Goal: Contribute content: Contribute content

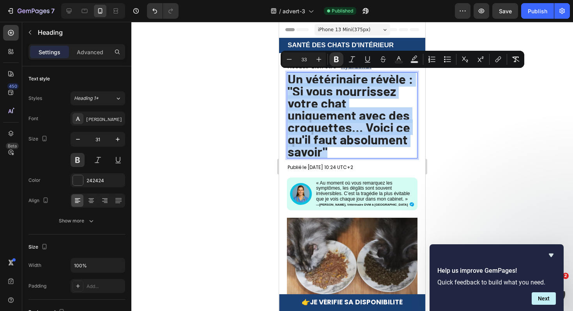
click at [351, 131] on strong "Un vétérinaire révèle : "Si vous nourrissez votre chat uniquement avec des croq…" at bounding box center [351, 115] width 126 height 88
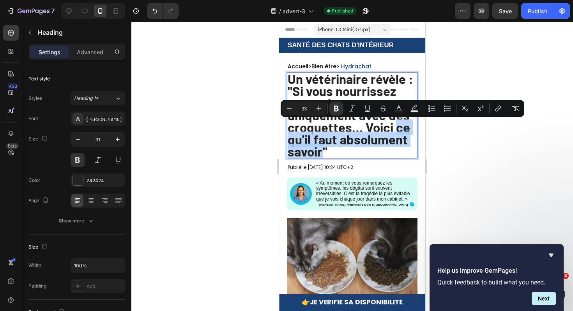
drag, startPoint x: 392, startPoint y: 143, endPoint x: 320, endPoint y: 129, distance: 73.4
click at [320, 129] on strong "Un vétérinaire révèle : "Si vous nourrissez votre chat uniquement avec des croq…" at bounding box center [351, 115] width 126 height 88
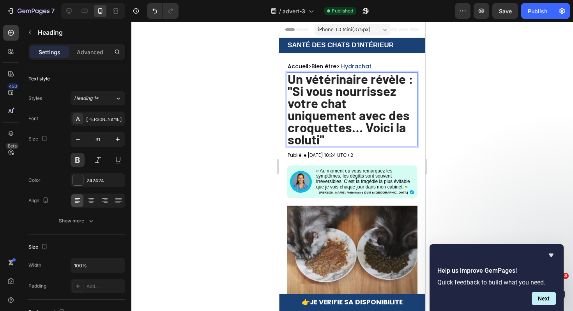
scroll to position [0, 0]
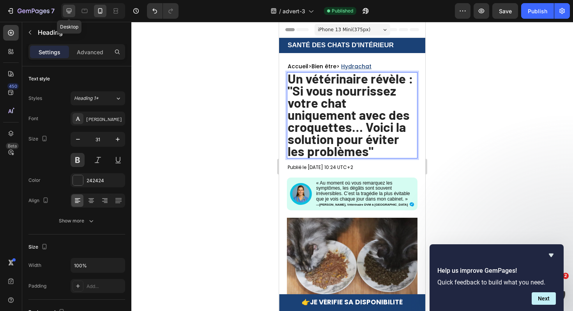
click at [64, 14] on div at bounding box center [69, 11] width 12 height 12
type input "23"
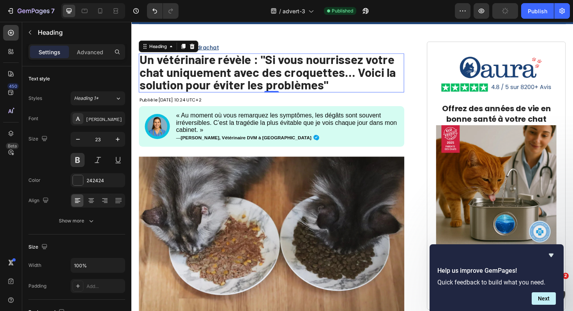
scroll to position [44, 0]
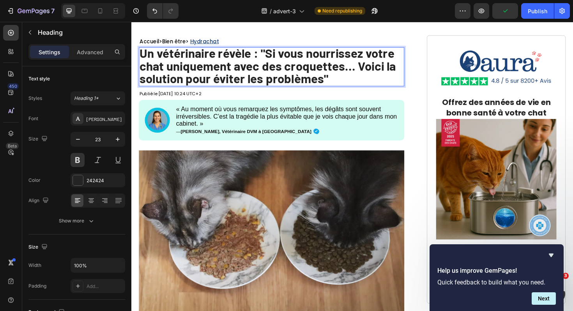
click at [333, 84] on strong "Un vétérinaire révèle : "Si vous nourrissez votre chat uniquement avec des croq…" at bounding box center [275, 68] width 271 height 42
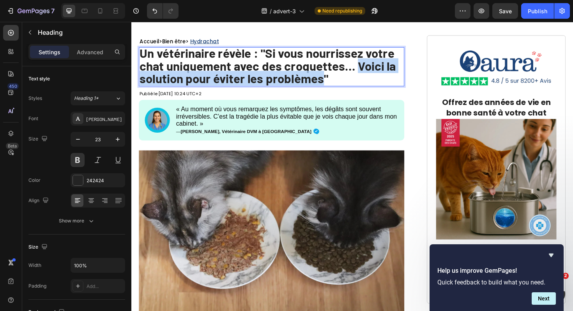
drag, startPoint x: 333, startPoint y: 84, endPoint x: 370, endPoint y: 68, distance: 40.0
click at [370, 68] on strong "Un vétérinaire révèle : "Si vous nourrissez votre chat uniquement avec des croq…" at bounding box center [275, 68] width 271 height 42
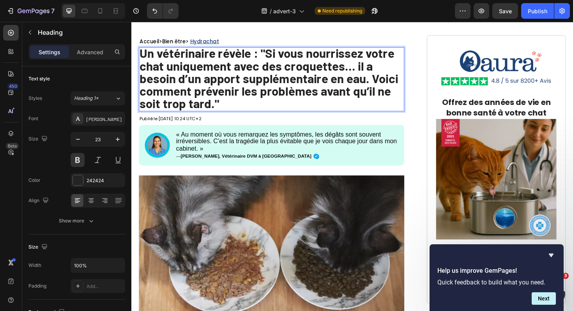
click at [304, 57] on strong "Un vétérinaire révèle : "Si vous nourrissez votre chat uniquement avec des croq…" at bounding box center [277, 81] width 274 height 69
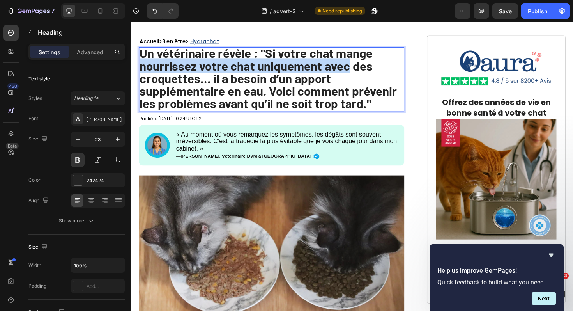
drag, startPoint x: 362, startPoint y: 72, endPoint x: 142, endPoint y: 69, distance: 220.3
click at [142, 69] on strong "Un vétérinaire révèle : "Si votre chat mange nourrissez votre chat uniquement a…" at bounding box center [276, 81] width 272 height 69
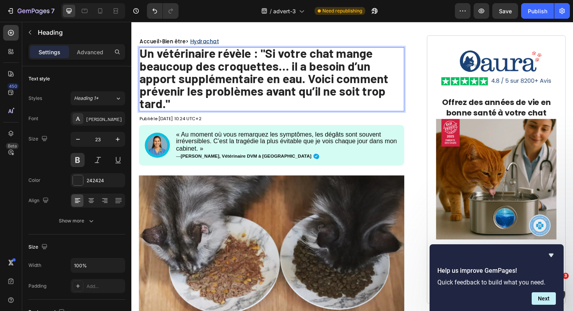
click at [207, 72] on strong "Un vétérinaire révèle : "Si votre chat mange beaucoup des croquettes… il a beso…" at bounding box center [272, 81] width 264 height 69
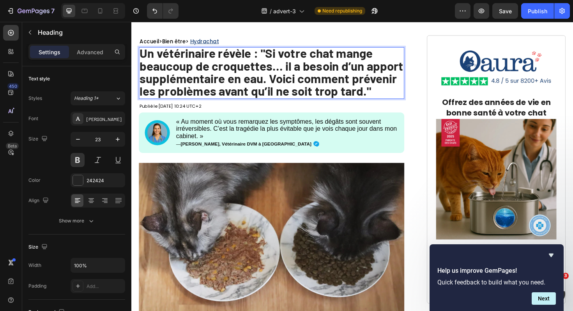
click at [249, 89] on strong "Un vétérinaire révèle : "Si votre chat mange beaucoup de croquettes… il a besoi…" at bounding box center [279, 74] width 279 height 55
click at [384, 99] on p "Un vétérinaire révèle : "Si votre chat mange beaucoup de croquettes… il a besoi…" at bounding box center [279, 76] width 279 height 53
click at [292, 71] on strong "Un vétérinaire révèle : "Si votre chat mange beaucoup de croquettes… il a besoi…" at bounding box center [279, 74] width 279 height 55
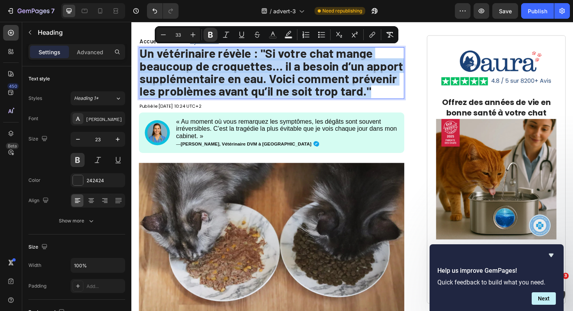
drag, startPoint x: 386, startPoint y: 98, endPoint x: 140, endPoint y: 55, distance: 250.1
click at [140, 55] on p "Un vétérinaire révèle : "Si votre chat mange beaucoup de croquettes… il a besoi…" at bounding box center [279, 76] width 279 height 53
copy strong "Un vétérinaire révèle : "Si votre chat mange beaucoup de croquettes… il a besoi…"
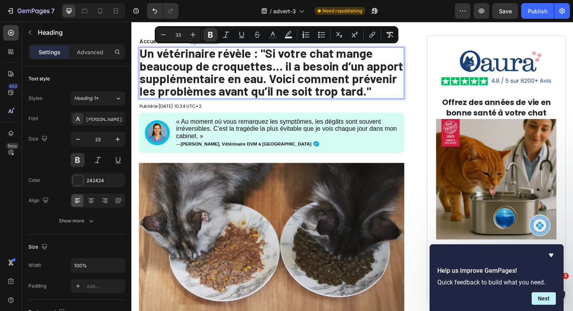
click at [389, 99] on p "Un vétérinaire révèle : "Si votre chat mange beaucoup de croquettes… il a besoi…" at bounding box center [279, 76] width 279 height 53
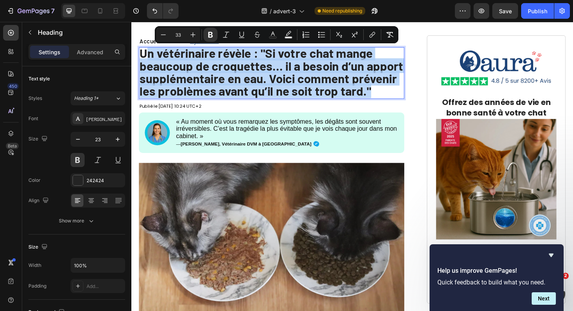
drag, startPoint x: 389, startPoint y: 99, endPoint x: 150, endPoint y: 57, distance: 242.2
click at [150, 57] on p "Un vétérinaire révèle : "Si votre chat mange beaucoup de croquettes… il a besoi…" at bounding box center [279, 76] width 279 height 53
type input "23"
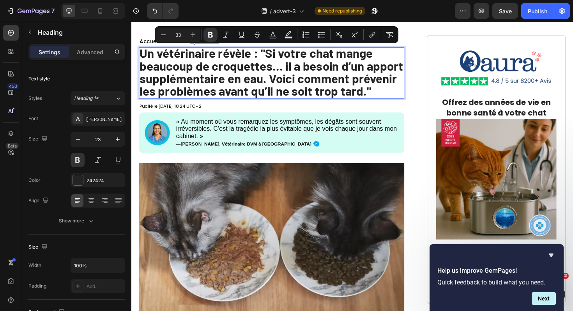
click at [397, 91] on p "Un vétérinaire révèle : "Si votre chat mange beaucoup de croquettes… il a besoi…" at bounding box center [279, 76] width 279 height 53
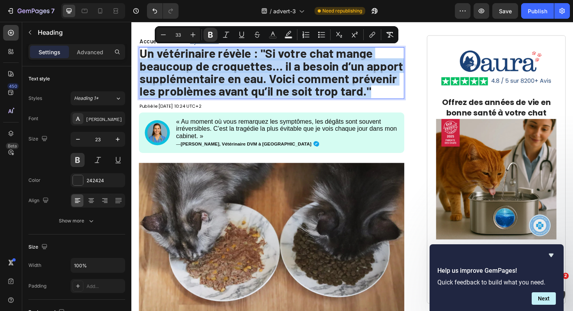
drag, startPoint x: 395, startPoint y: 96, endPoint x: 150, endPoint y: 55, distance: 247.8
click at [150, 56] on p "Un vétérinaire révèle : "Si votre chat mange beaucoup de croquettes… il a besoi…" at bounding box center [279, 76] width 279 height 53
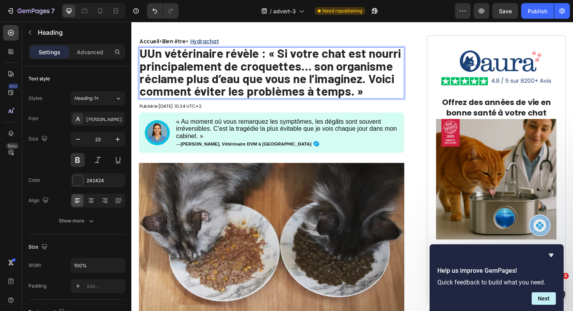
click at [149, 55] on strong "UUn vétérinaire révèle : « Si votre chat est nourri principalement de croquette…" at bounding box center [278, 74] width 277 height 55
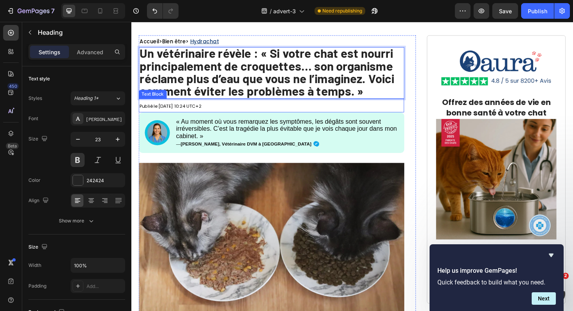
click at [380, 108] on p "Publié le [DATE] 10:24 UTC+2" at bounding box center [279, 110] width 279 height 13
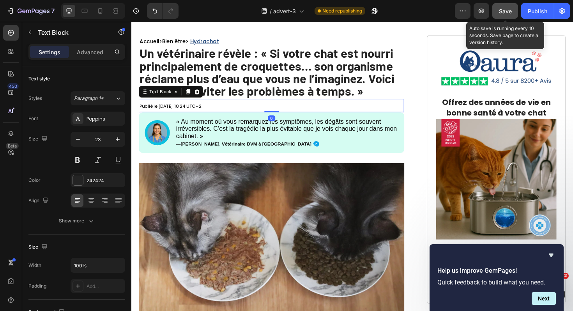
click at [512, 8] on button "Save" at bounding box center [505, 11] width 26 height 16
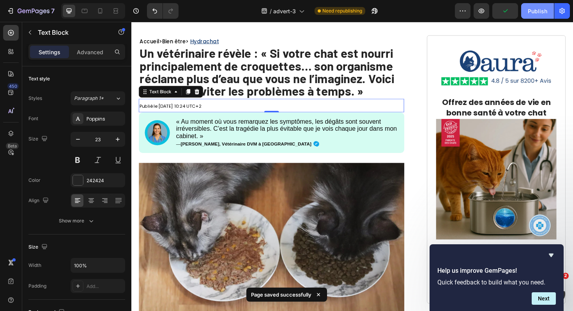
click at [531, 10] on div "Publish" at bounding box center [537, 11] width 19 height 8
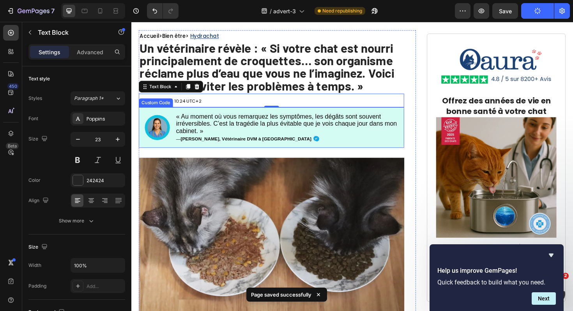
scroll to position [50, 0]
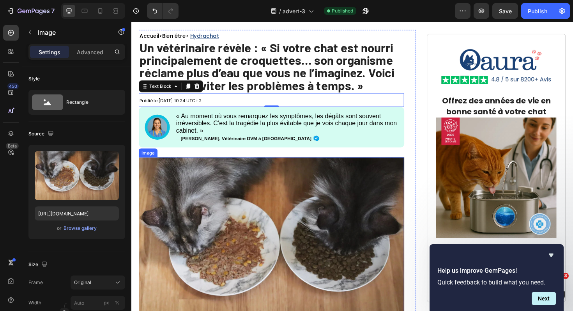
click at [387, 241] on img at bounding box center [279, 259] width 281 height 188
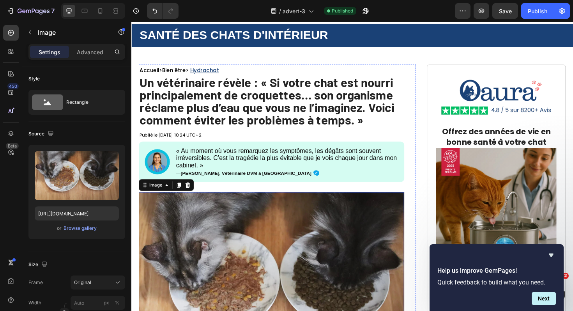
scroll to position [0, 0]
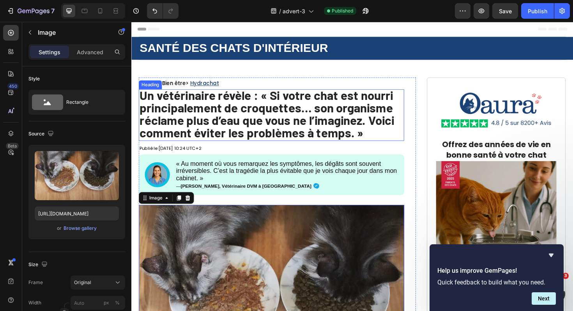
click at [325, 120] on strong "Un vétérinaire révèle : « Si votre chat est nourri principalement de croquettes…" at bounding box center [275, 119] width 270 height 55
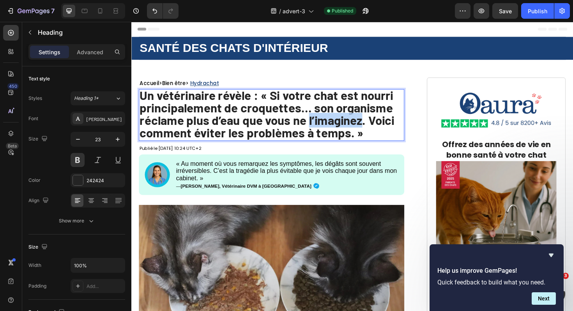
click at [340, 122] on strong "Un vétérinaire révèle : « Si votre chat est nourri principalement de croquettes…" at bounding box center [275, 119] width 270 height 55
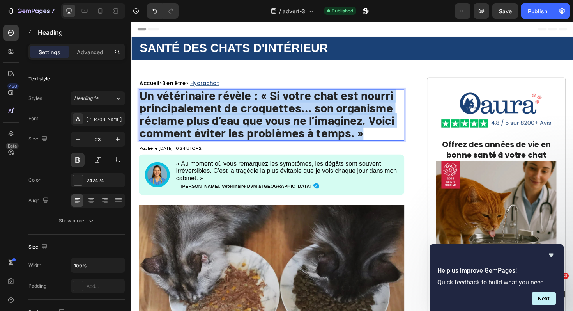
click at [340, 122] on strong "Un vétérinaire révèle : « Si votre chat est nourri principalement de croquettes…" at bounding box center [275, 119] width 270 height 55
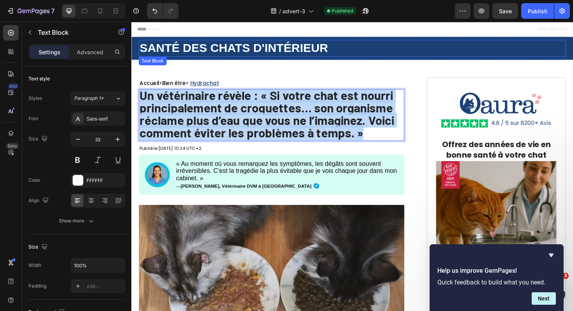
click at [416, 51] on p "SANTÉ DES CHATS D'INTÉRIEUR" at bounding box center [365, 50] width 451 height 16
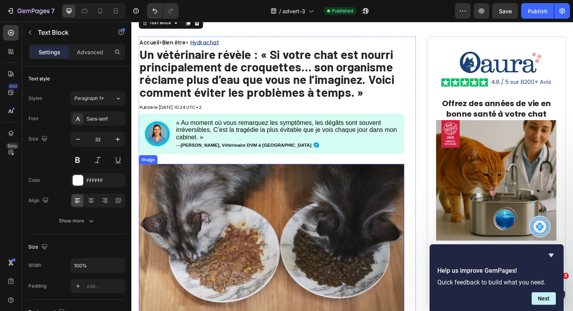
scroll to position [53, 0]
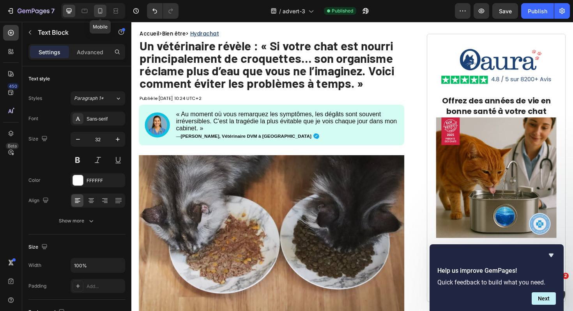
click at [100, 9] on icon at bounding box center [100, 10] width 4 height 5
type input "17"
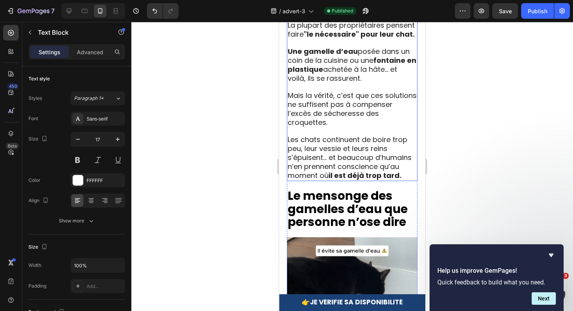
scroll to position [1468, 0]
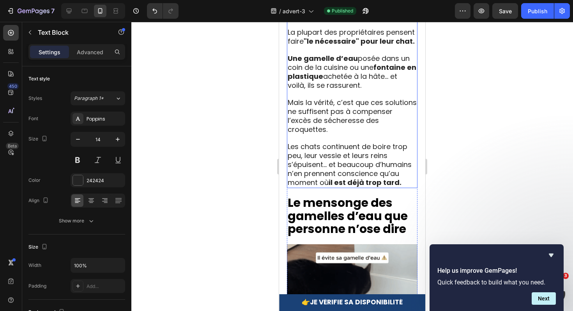
click at [395, 160] on span "Les chats continuent de boire trop peu, leur vessie et leurs reins s’épuisent… …" at bounding box center [350, 165] width 124 height 46
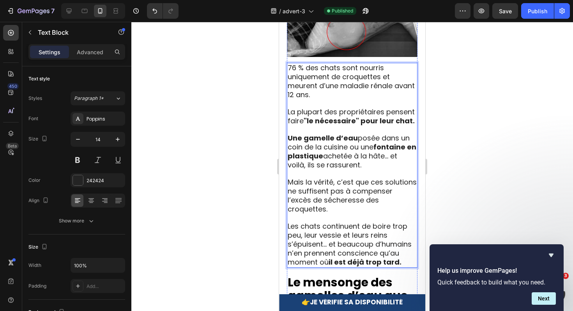
scroll to position [1424, 0]
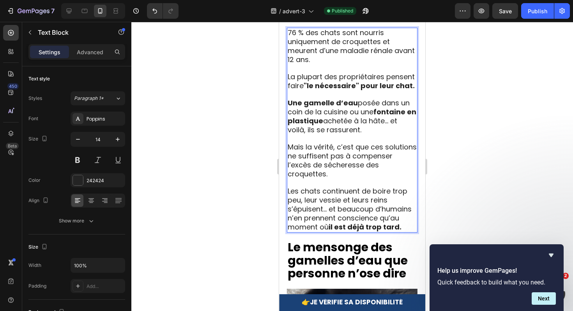
click at [448, 197] on div at bounding box center [352, 166] width 442 height 289
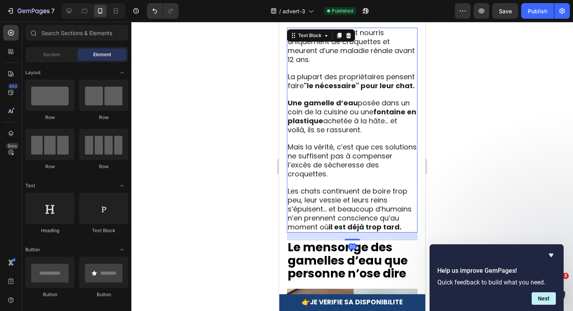
click at [348, 160] on p "Mais la vérité, c’est que ces solutions ne suffisent pas à compenser l’excès de…" at bounding box center [352, 161] width 129 height 36
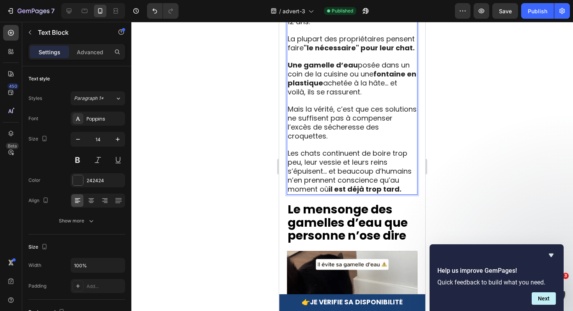
scroll to position [1463, 0]
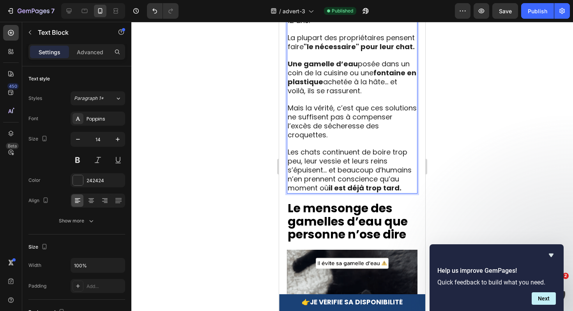
click at [470, 186] on div at bounding box center [352, 166] width 442 height 289
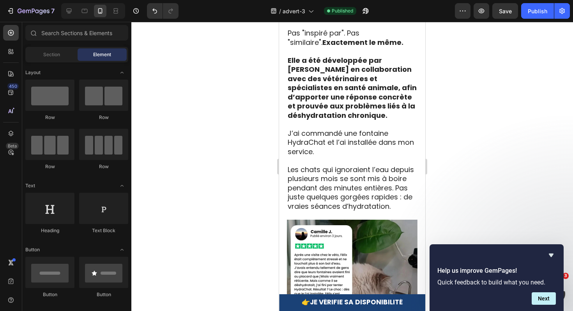
scroll to position [3243, 0]
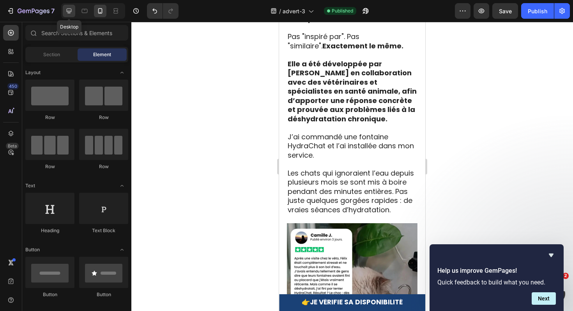
click at [66, 11] on icon at bounding box center [69, 11] width 8 height 8
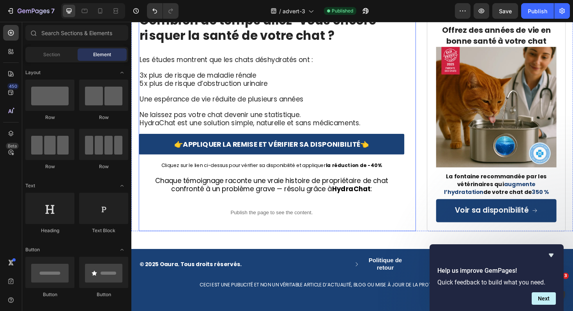
scroll to position [4379, 0]
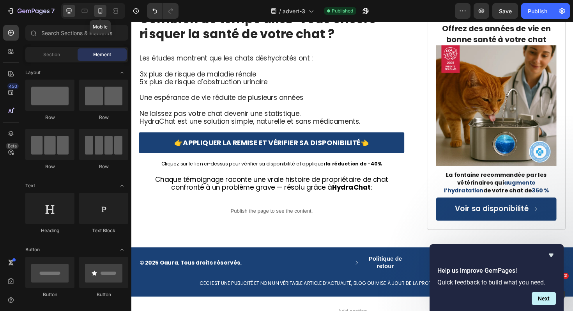
click at [100, 11] on icon at bounding box center [100, 11] width 8 height 8
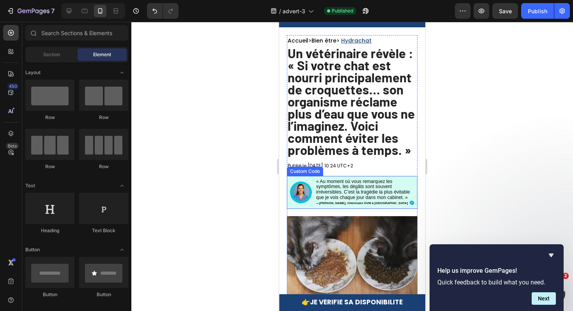
scroll to position [7, 0]
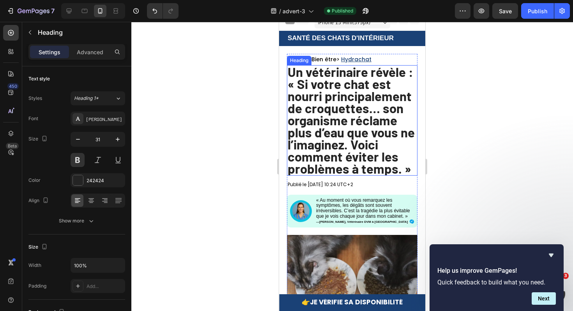
click at [402, 165] on strong "Un vétérinaire révèle : « Si votre chat est nourri principalement de croquettes…" at bounding box center [351, 120] width 127 height 112
click at [402, 172] on strong "Un vétérinaire révèle : « Si votre chat est nourri principalement de croquettes…" at bounding box center [351, 120] width 127 height 112
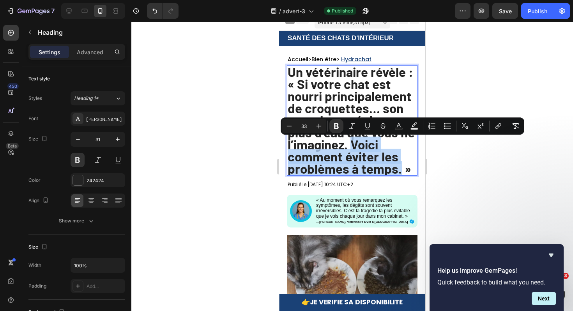
drag, startPoint x: 353, startPoint y: 144, endPoint x: 399, endPoint y: 172, distance: 53.7
click at [399, 172] on strong "Un vétérinaire révèle : « Si votre chat est nourri principalement de croquettes…" at bounding box center [351, 120] width 127 height 112
click at [400, 128] on rect "Editor contextual toolbar" at bounding box center [398, 129] width 7 height 2
type input "242424"
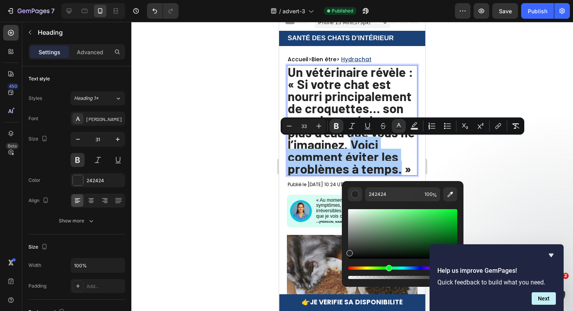
click at [388, 268] on div "Hue" at bounding box center [402, 267] width 109 height 3
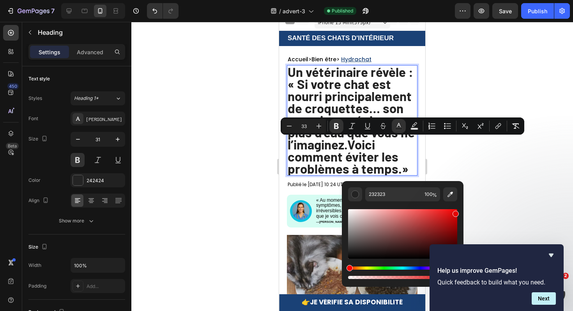
drag, startPoint x: 432, startPoint y: 235, endPoint x: 456, endPoint y: 212, distance: 33.1
click at [456, 212] on div "Editor contextual toolbar" at bounding box center [402, 234] width 109 height 50
type input "ED0404"
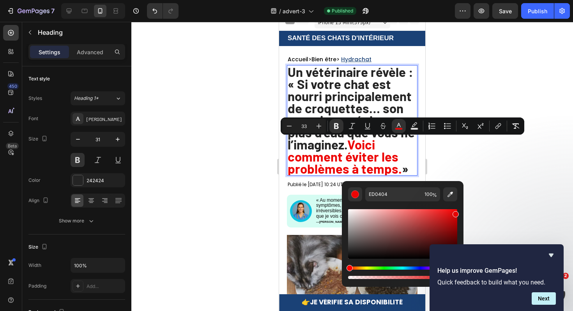
click at [493, 177] on div at bounding box center [352, 166] width 442 height 289
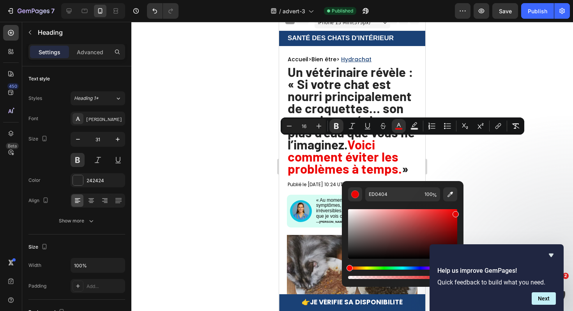
click at [493, 177] on div at bounding box center [352, 166] width 442 height 289
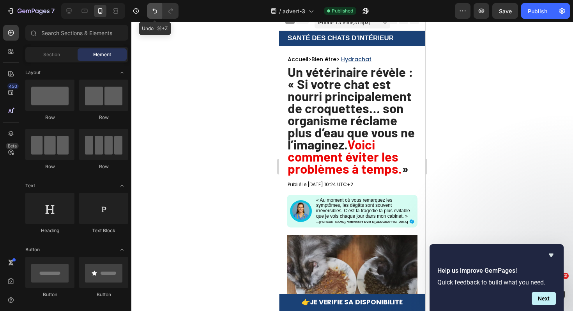
click at [152, 9] on icon "Undo/Redo" at bounding box center [155, 11] width 8 height 8
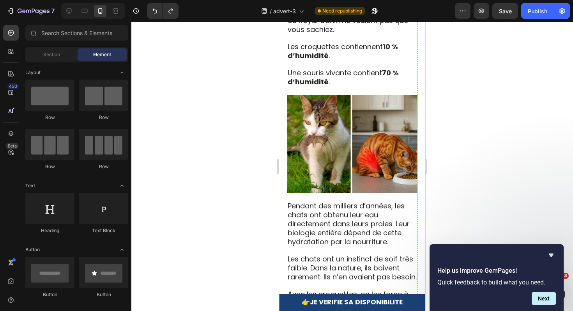
scroll to position [913, 0]
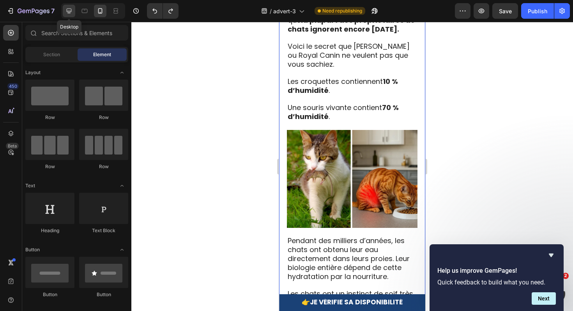
click at [71, 9] on icon at bounding box center [69, 11] width 8 height 8
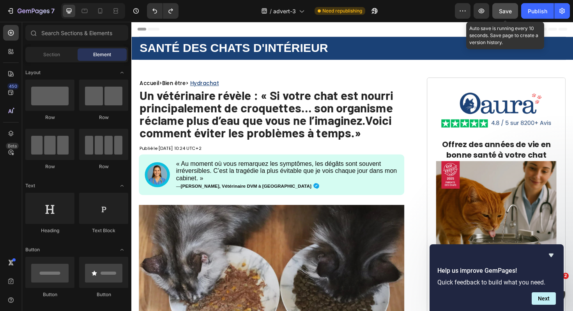
click at [506, 11] on span "Save" at bounding box center [505, 11] width 13 height 7
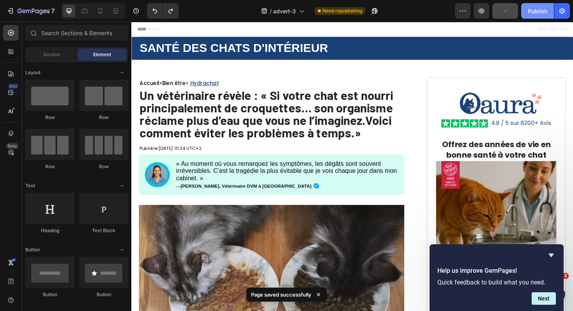
click at [529, 14] on div "Publish" at bounding box center [537, 11] width 19 height 8
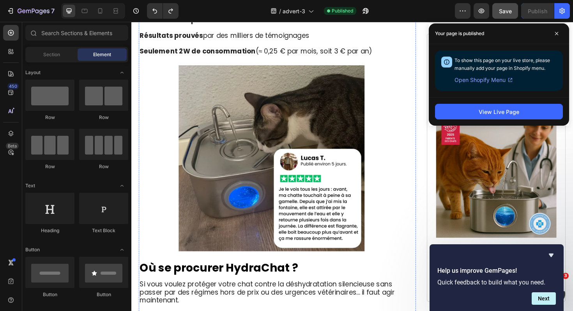
scroll to position [3783, 0]
